Goal: Check status: Check status

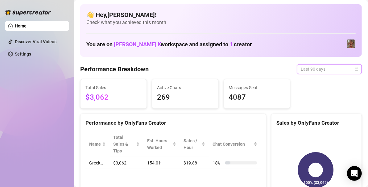
click at [342, 71] on span "Last 90 days" at bounding box center [328, 68] width 57 height 9
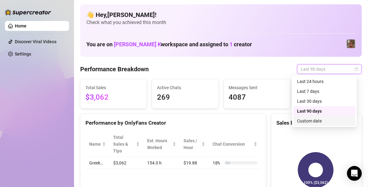
click at [325, 118] on div "Custom date" at bounding box center [324, 120] width 55 height 7
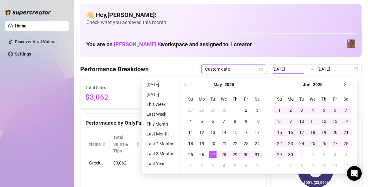
click at [342, 86] on button "Next month (PageDown)" at bounding box center [343, 84] width 7 height 12
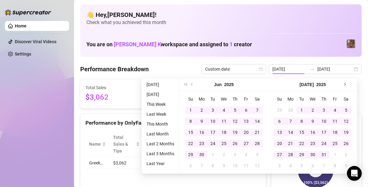
click at [344, 87] on button "Next month (PageDown)" at bounding box center [343, 84] width 7 height 12
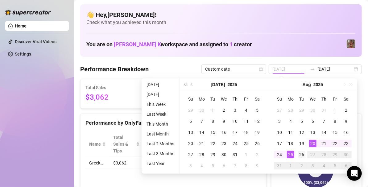
type input "[DATE]"
click at [303, 153] on div "26" at bounding box center [301, 154] width 7 height 7
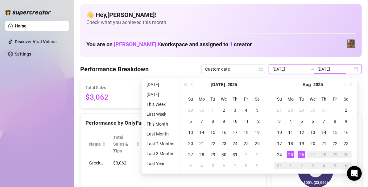
type input "[DATE]"
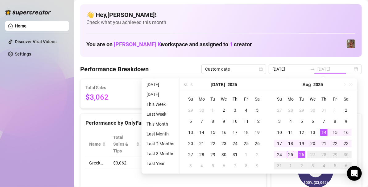
click at [327, 132] on td "14" at bounding box center [323, 132] width 11 height 11
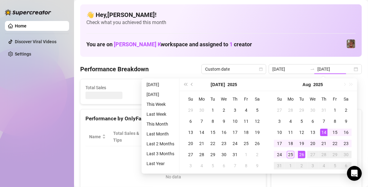
type input "[DATE]"
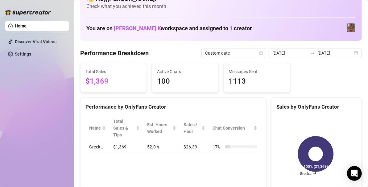
scroll to position [18, 0]
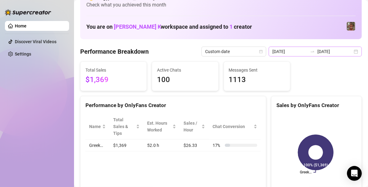
click at [348, 51] on div "[DATE] [DATE]" at bounding box center [314, 52] width 93 height 10
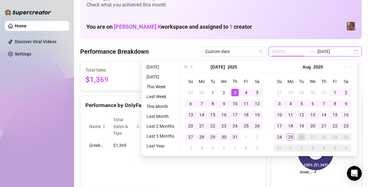
type input "[DATE]"
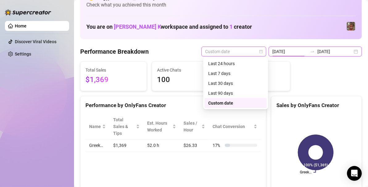
click at [257, 51] on span "Custom date" at bounding box center [233, 51] width 57 height 9
click at [236, 89] on div "Last 90 days" at bounding box center [235, 93] width 62 height 10
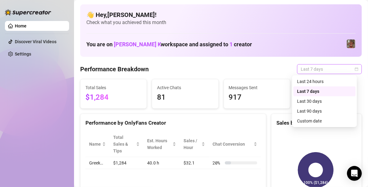
click at [313, 72] on span "Last 7 days" at bounding box center [328, 68] width 57 height 9
click at [316, 102] on div "Last 30 days" at bounding box center [324, 101] width 55 height 7
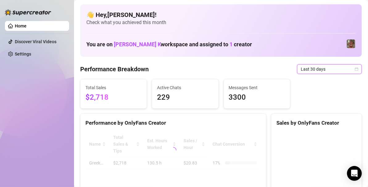
click at [338, 68] on span "Last 30 days" at bounding box center [328, 68] width 57 height 9
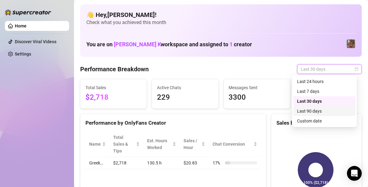
click at [315, 108] on div "Last 90 days" at bounding box center [324, 111] width 55 height 7
